Goal: Navigation & Orientation: Find specific page/section

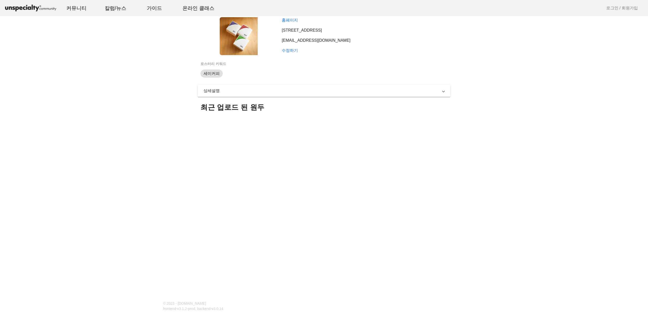
click at [248, 91] on span "상세설명" at bounding box center [323, 91] width 239 height 6
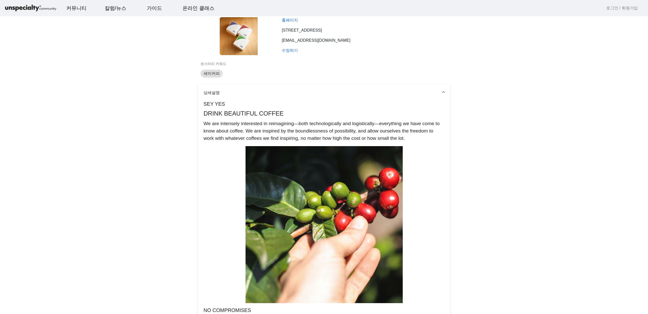
click at [248, 91] on span "상세설명" at bounding box center [323, 93] width 239 height 6
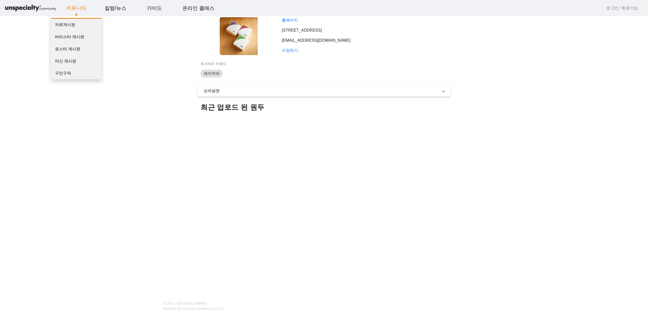
click at [79, 7] on link "커뮤니티" at bounding box center [76, 8] width 28 height 14
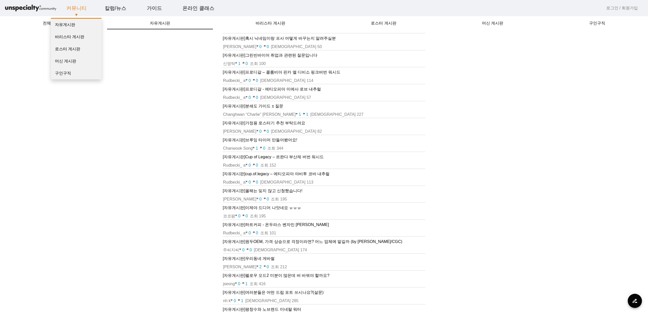
click at [79, 7] on link "커뮤니티" at bounding box center [76, 8] width 28 height 14
click at [70, 25] on link "자유게시판" at bounding box center [76, 25] width 51 height 12
click at [66, 51] on link "로스터 게시판" at bounding box center [76, 49] width 51 height 12
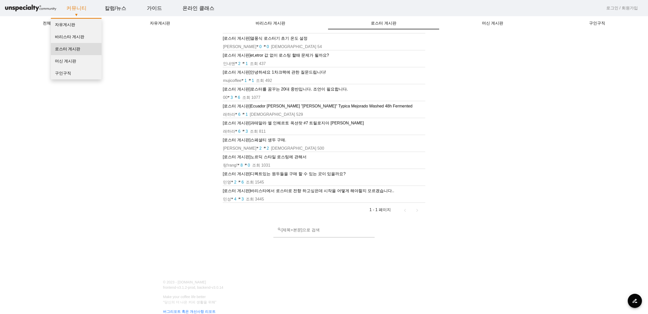
click at [75, 51] on link "로스터 게시판" at bounding box center [76, 49] width 51 height 12
click at [73, 62] on link "머신 게시판" at bounding box center [76, 61] width 51 height 12
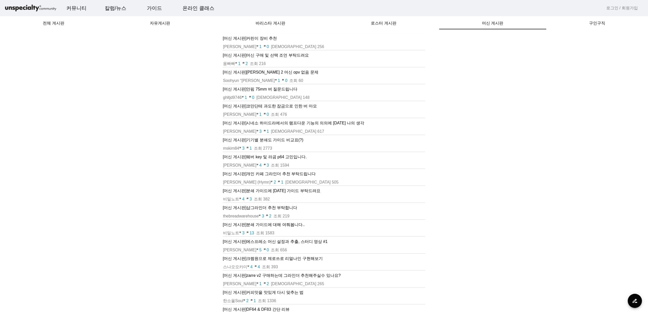
click at [258, 39] on p "[머신 게시판] [PERSON_NAME]이 장비 추천" at bounding box center [324, 38] width 203 height 6
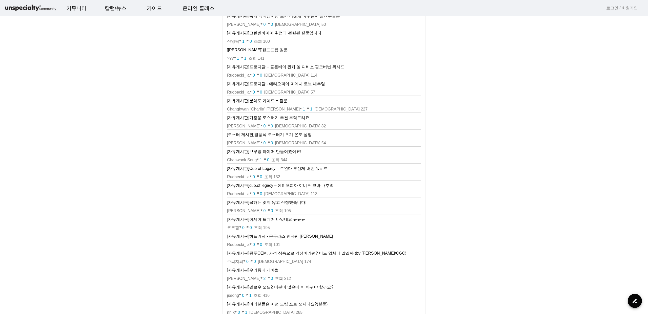
scroll to position [213, 0]
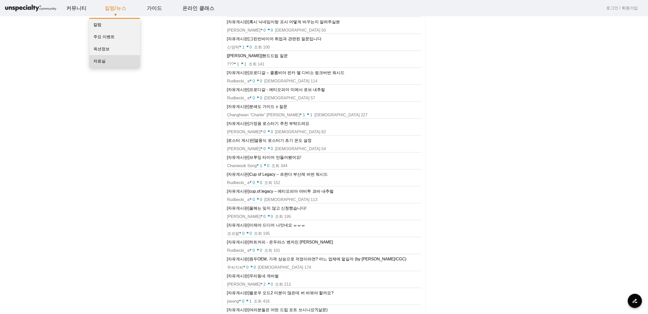
click at [104, 61] on link "자료실" at bounding box center [114, 61] width 51 height 12
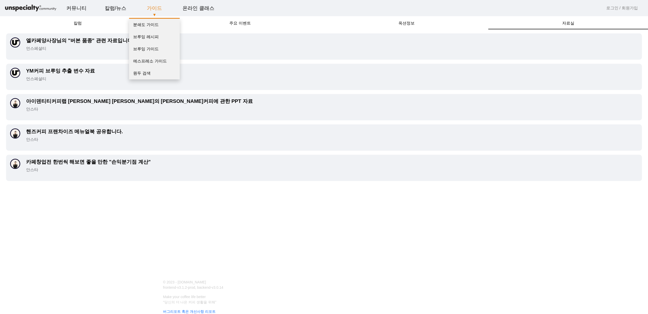
click at [159, 4] on link "가이드" at bounding box center [154, 8] width 23 height 14
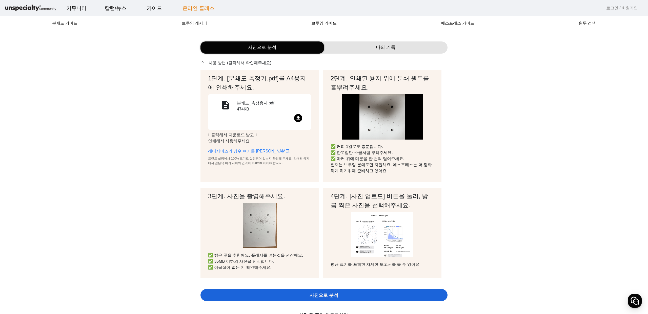
click at [196, 10] on link "온라인 클래스" at bounding box center [198, 8] width 40 height 14
